Goal: Information Seeking & Learning: Learn about a topic

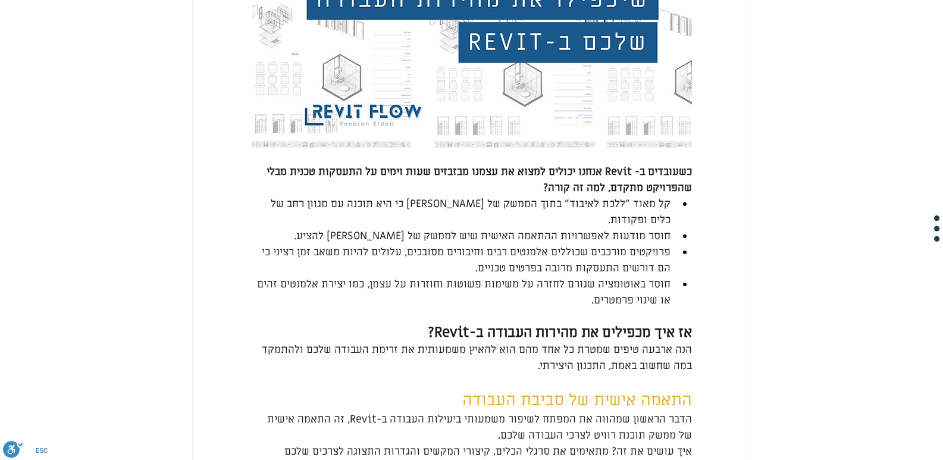
scroll to position [536, 0]
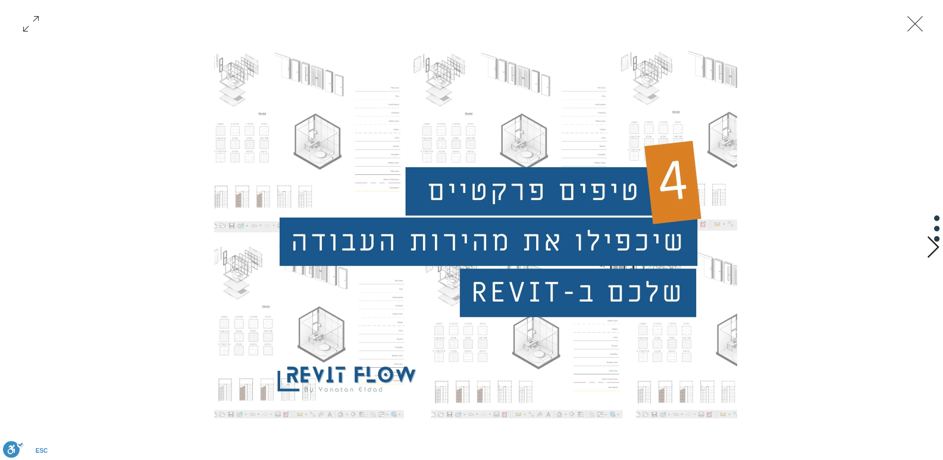
scroll to position [833, 0]
click at [796, 222] on div "Gallery with 7 items" at bounding box center [475, 230] width 877 height 377
click at [917, 35] on icon "סגירה" at bounding box center [916, 24] width 36 height 36
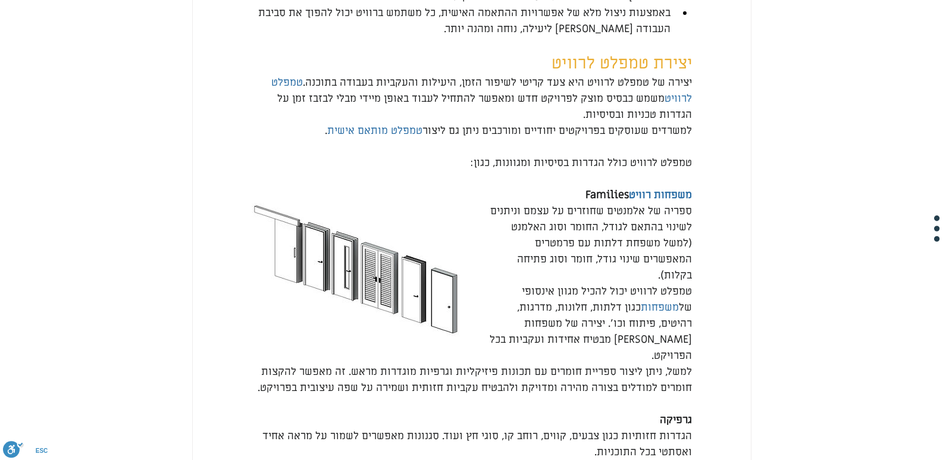
scroll to position [1369, 0]
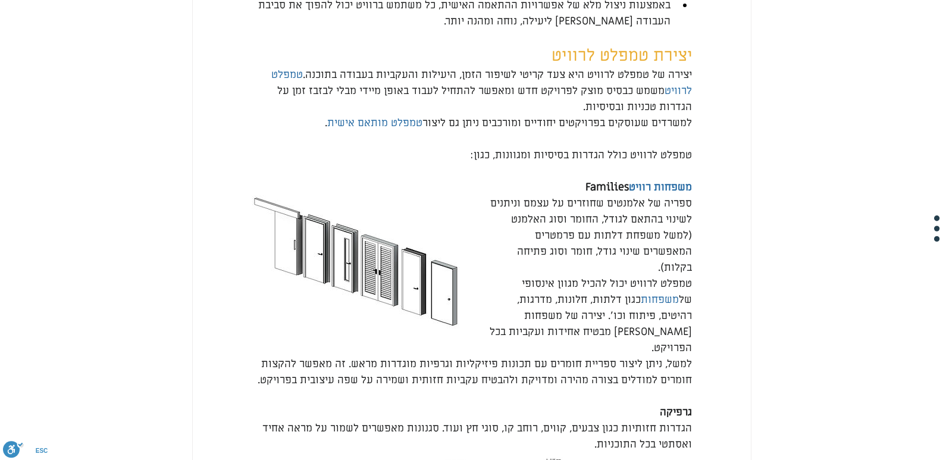
click at [670, 98] on span "טמפלט לרוויט" at bounding box center [480, 83] width 424 height 30
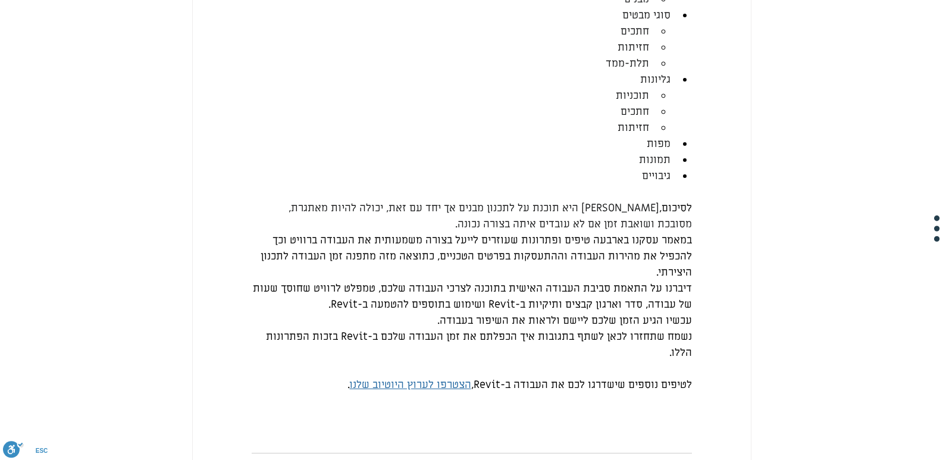
scroll to position [3690, 0]
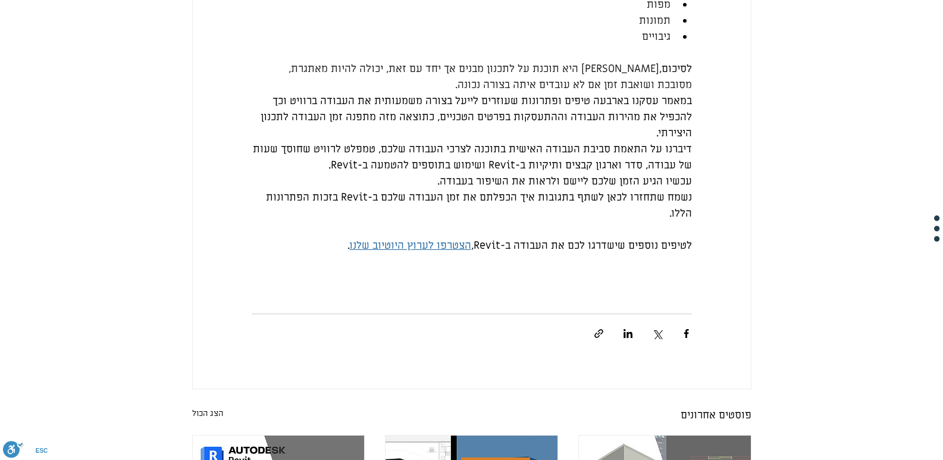
click at [417, 252] on span "הצטרפו לערוץ היוטיוב שלנו" at bounding box center [410, 246] width 121 height 14
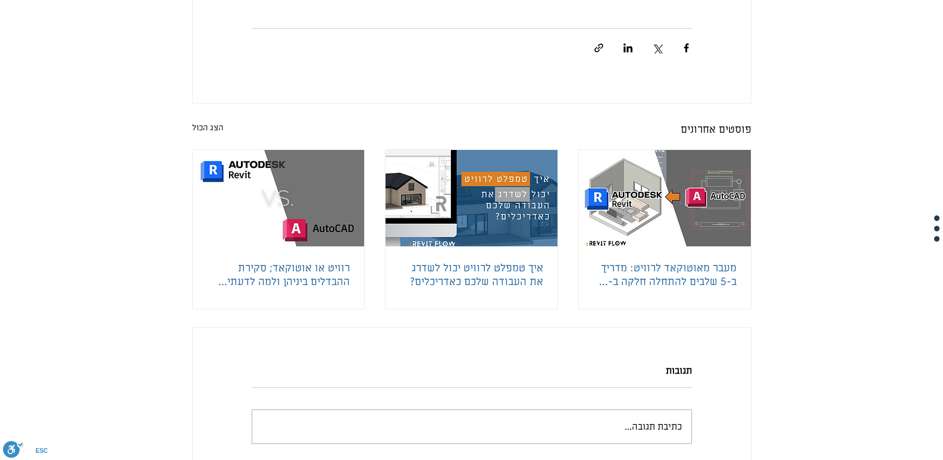
scroll to position [4047, 0]
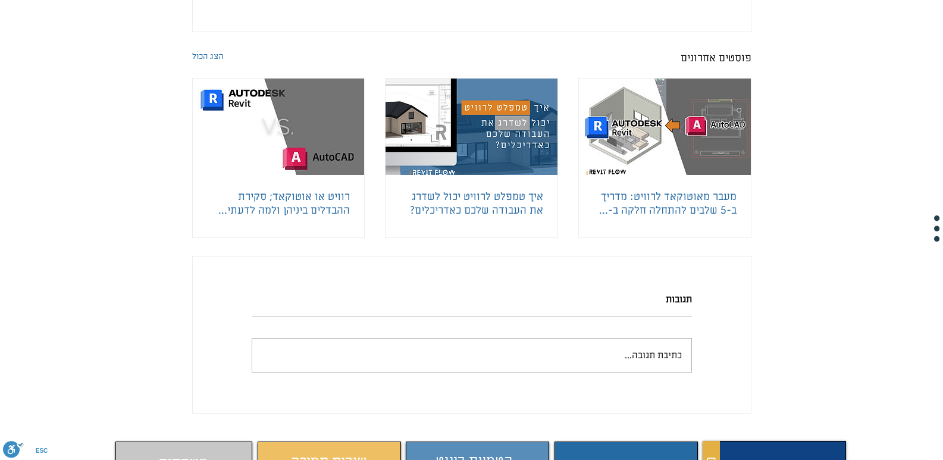
click at [214, 66] on link "הצג הכול" at bounding box center [207, 58] width 31 height 16
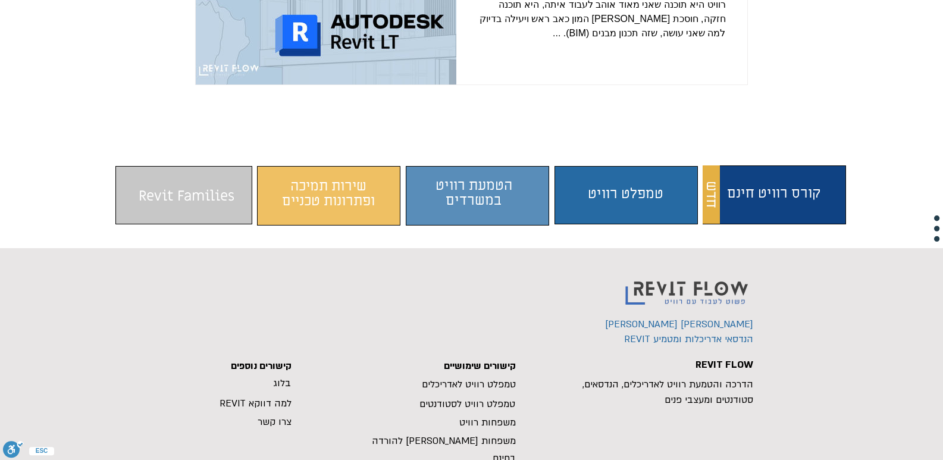
scroll to position [2202, 0]
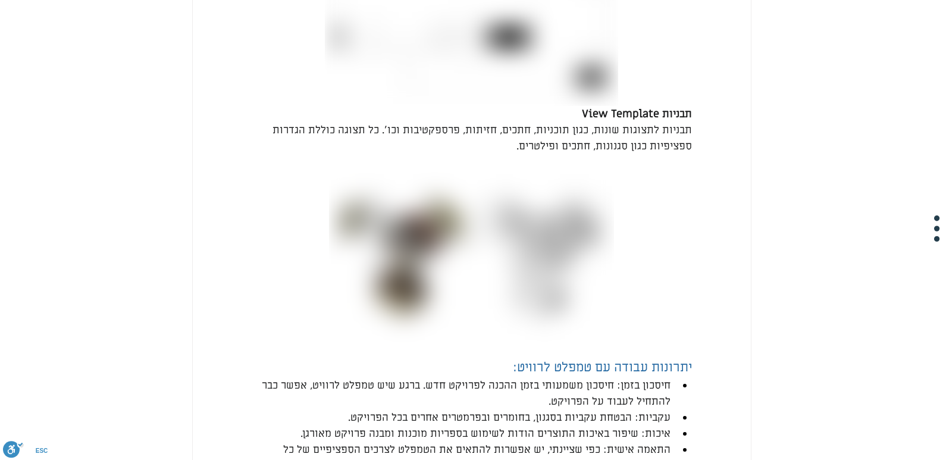
scroll to position [4047, 0]
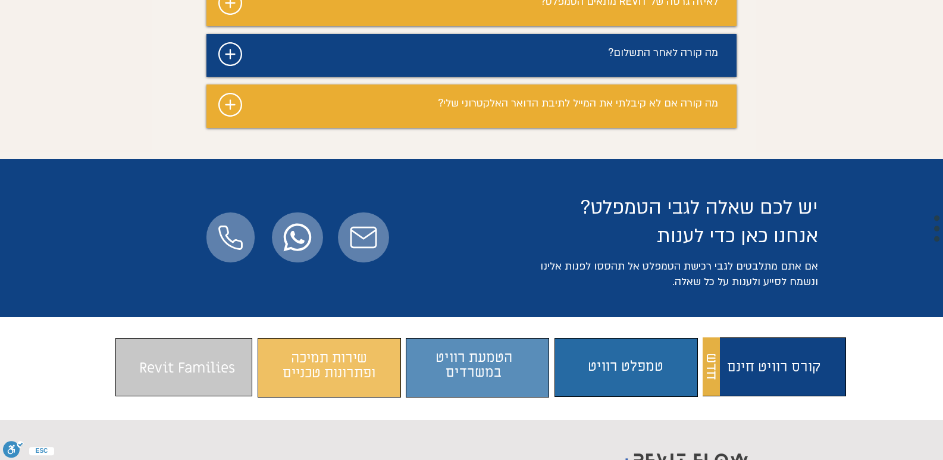
scroll to position [6306, 0]
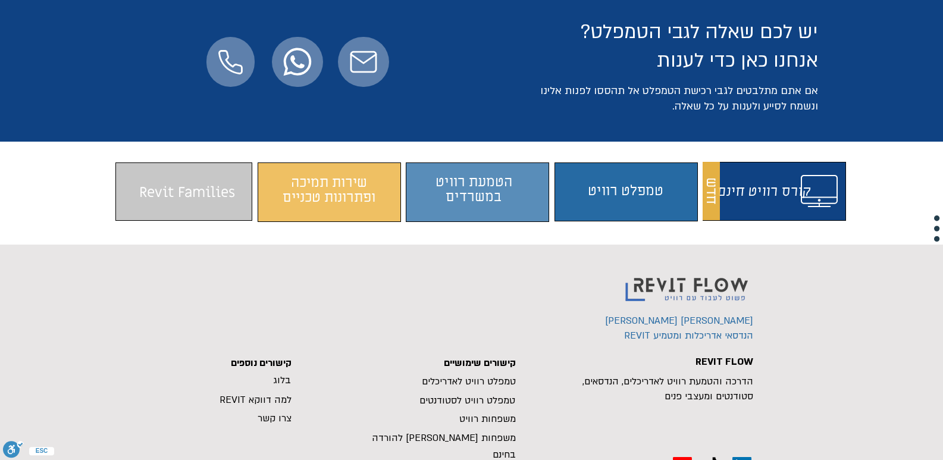
click at [752, 167] on span "התוכן משתנה כשעוברים עם העכבר" at bounding box center [774, 190] width 137 height 46
click at [761, 167] on span "התוכן משתנה כשעוברים עם העכבר" at bounding box center [774, 190] width 137 height 46
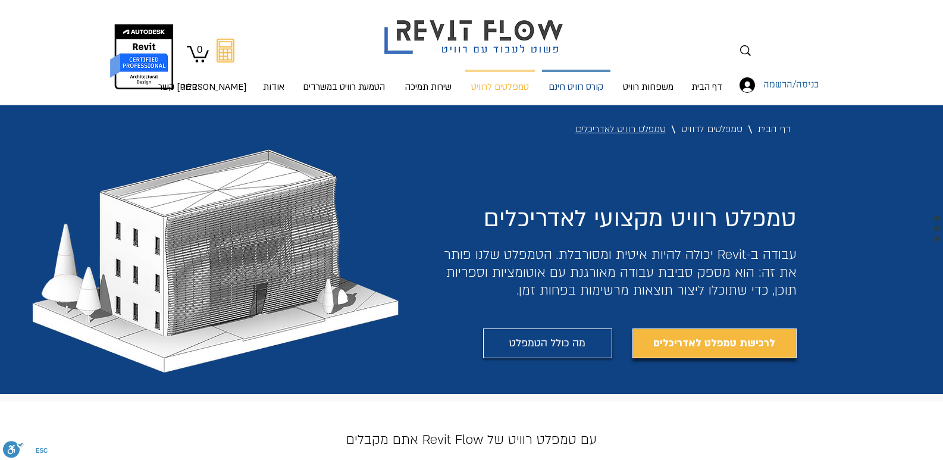
click at [581, 87] on p "קורס רוויט חינם" at bounding box center [576, 88] width 64 height 32
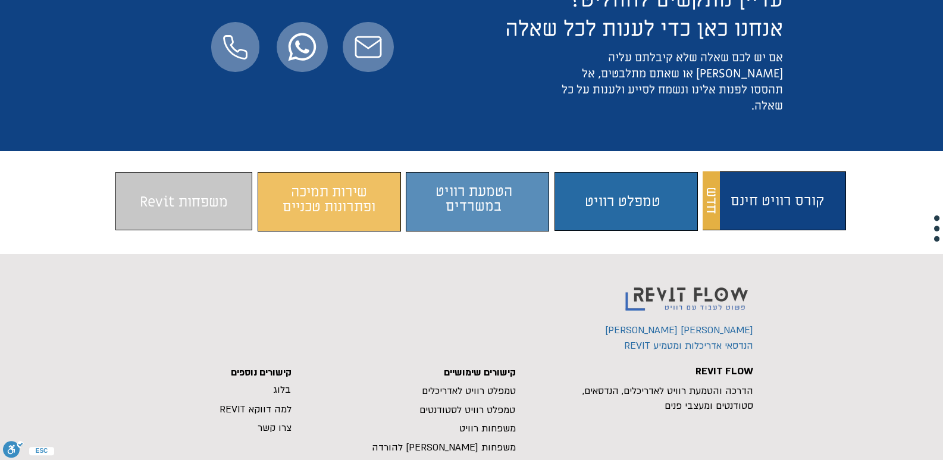
scroll to position [3490, 0]
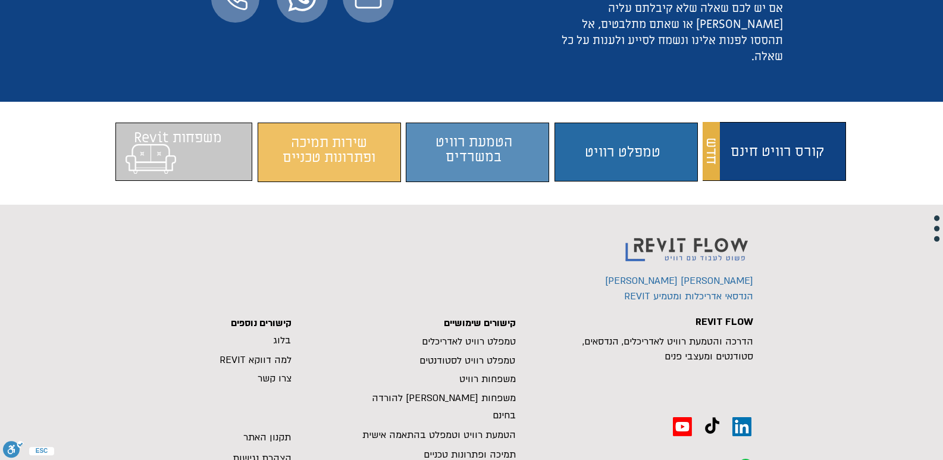
click at [164, 129] on span "התוכן משתנה כשעוברים עם העכבר" at bounding box center [183, 152] width 137 height 46
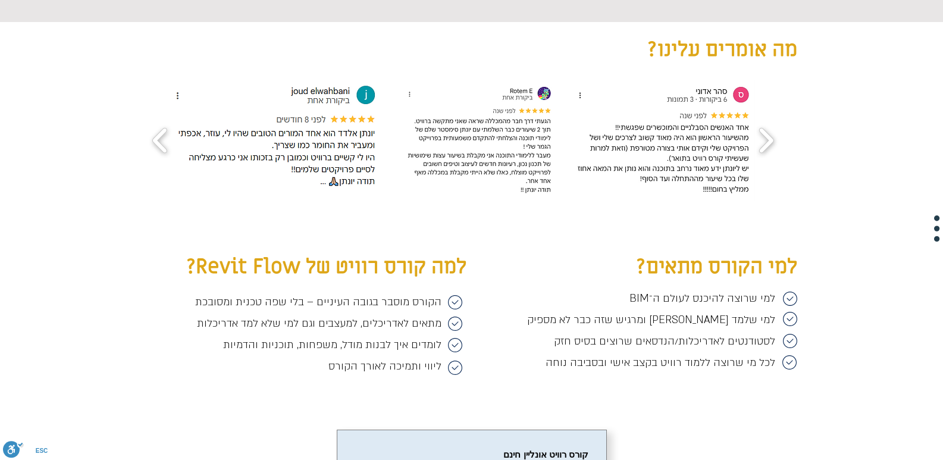
scroll to position [1526, 0]
